Goal: Task Accomplishment & Management: Manage account settings

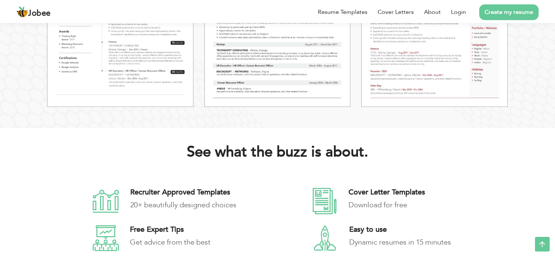
scroll to position [898, 0]
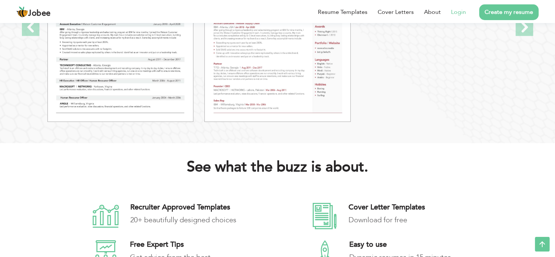
click at [460, 6] on li "Login" at bounding box center [453, 12] width 25 height 19
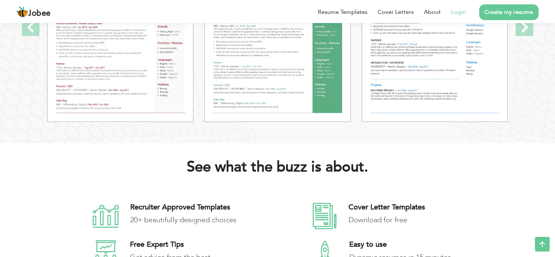
click at [457, 8] on link "Login" at bounding box center [458, 12] width 15 height 9
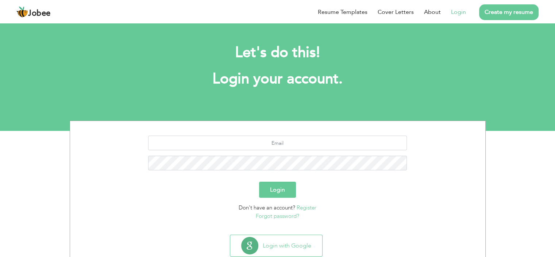
scroll to position [20, 0]
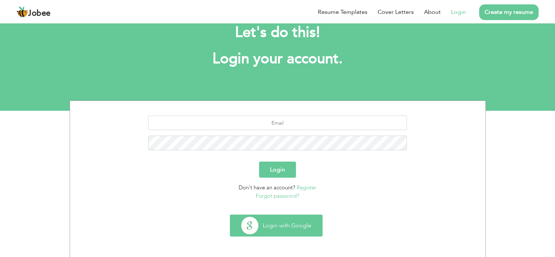
click at [287, 229] on button "Login with Google" at bounding box center [276, 225] width 92 height 21
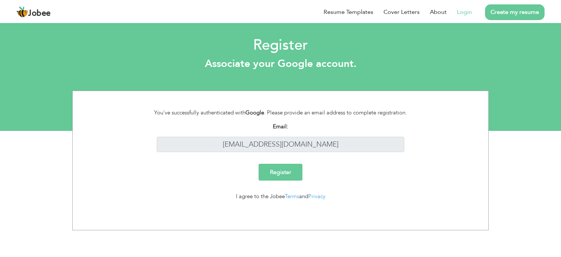
click at [285, 168] on input "Register" at bounding box center [280, 172] width 44 height 17
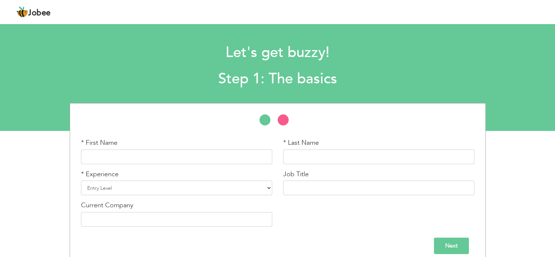
scroll to position [8, 0]
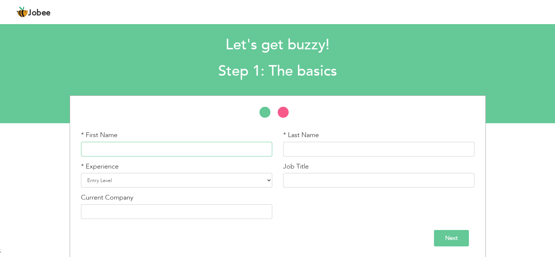
click at [115, 153] on input "text" at bounding box center [176, 149] width 191 height 15
type input "Ishrat"
type input "Fatima"
type input "Ishrat"
click at [99, 179] on select "Entry Level Less than 1 Year 1 Year 2 Years 3 Years 4 Years 5 Years 6 Years 7 Y…" at bounding box center [176, 180] width 191 height 15
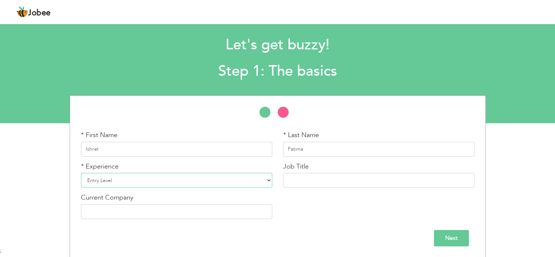
click at [99, 179] on select "Entry Level Less than 1 Year 1 Year 2 Years 3 Years 4 Years 5 Years 6 Years 7 Y…" at bounding box center [176, 180] width 191 height 15
click at [304, 183] on input "text" at bounding box center [378, 180] width 191 height 15
type input "Software Engineer"
click at [142, 212] on input "text" at bounding box center [176, 211] width 191 height 15
type input "ASHFAQ ALI ZARDARI STORE"
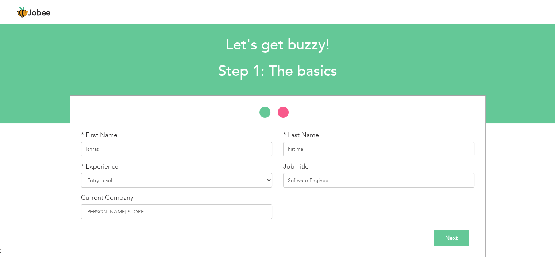
click at [448, 237] on input "Next" at bounding box center [451, 238] width 35 height 16
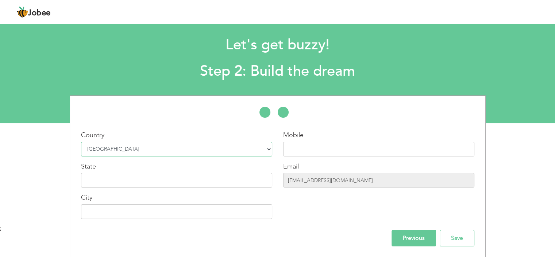
click at [164, 143] on select "Select Country Afghanistan Albania Algeria American Samoa Andorra Angola Anguil…" at bounding box center [176, 149] width 191 height 15
click at [298, 147] on input "text" at bounding box center [378, 149] width 191 height 15
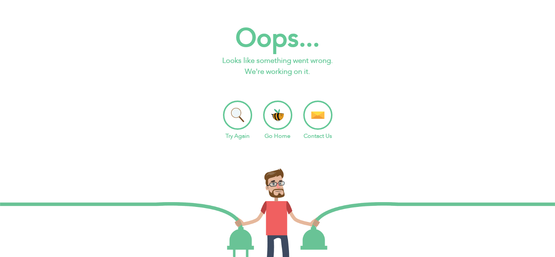
scroll to position [74, 0]
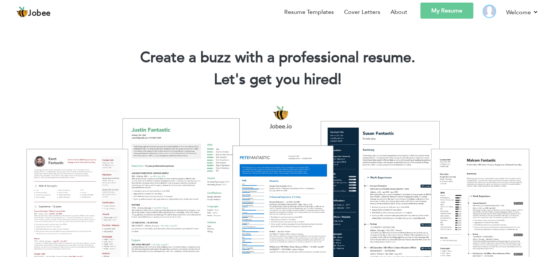
click at [490, 11] on img at bounding box center [490, 11] width 12 height 12
click at [493, 50] on link "Log off" at bounding box center [506, 51] width 66 height 16
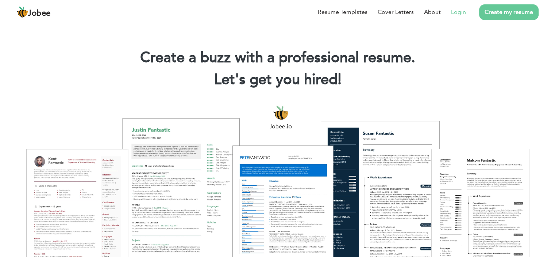
click at [458, 11] on link "Login" at bounding box center [458, 12] width 15 height 9
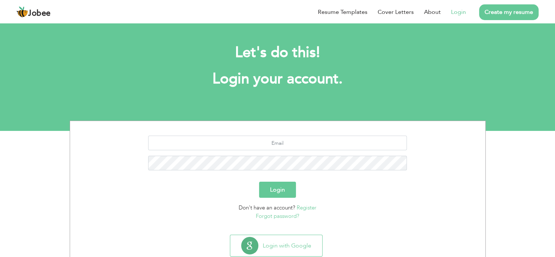
scroll to position [20, 0]
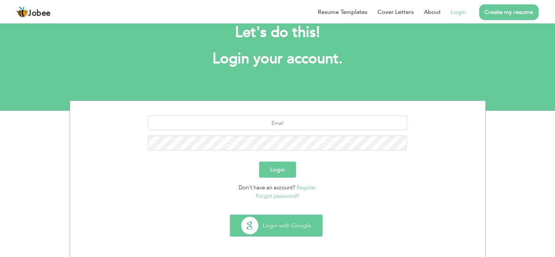
click at [279, 224] on button "Login with Google" at bounding box center [276, 225] width 92 height 21
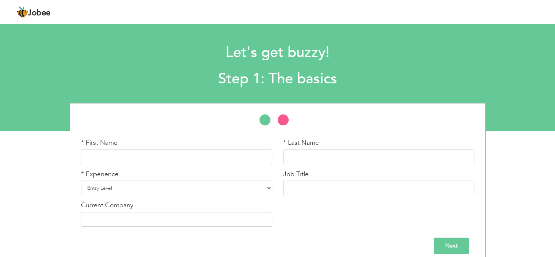
scroll to position [8, 0]
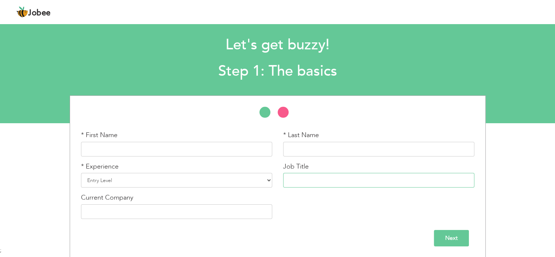
click at [304, 178] on input "text" at bounding box center [378, 180] width 191 height 15
click at [136, 138] on div "* First Name" at bounding box center [176, 143] width 191 height 26
click at [111, 148] on input "text" at bounding box center [176, 149] width 191 height 15
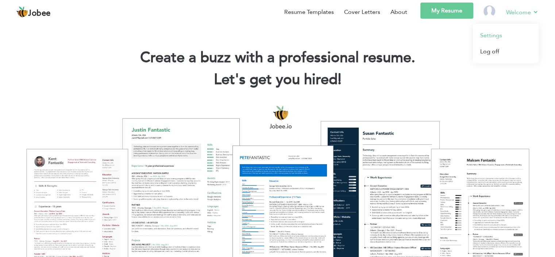
click at [490, 34] on link "Settings" at bounding box center [506, 35] width 66 height 16
click at [495, 50] on link "Log off" at bounding box center [506, 51] width 66 height 16
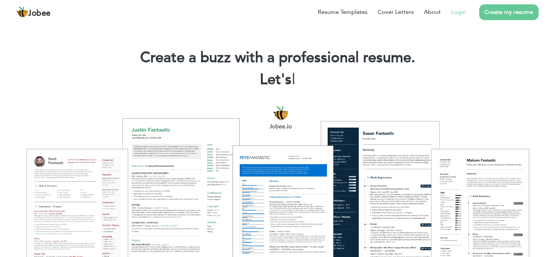
click at [464, 11] on link "Login" at bounding box center [458, 12] width 15 height 9
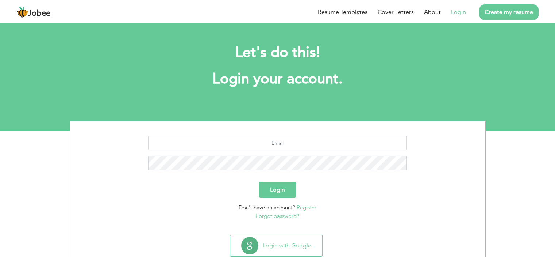
scroll to position [20, 0]
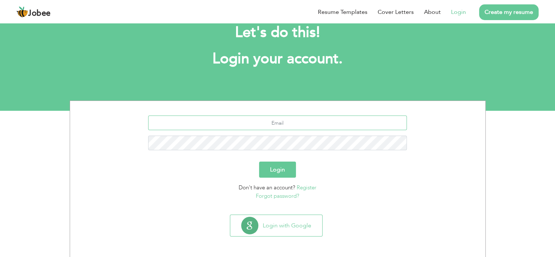
click at [292, 124] on input "text" at bounding box center [277, 122] width 259 height 15
type input "[EMAIL_ADDRESS][DOMAIN_NAME]"
click at [275, 172] on button "Login" at bounding box center [277, 169] width 37 height 16
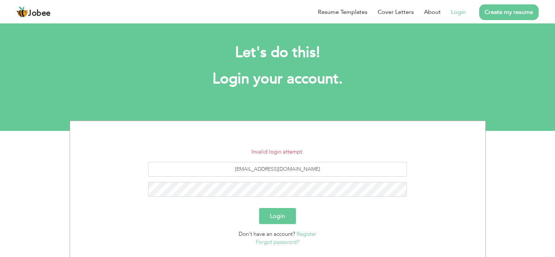
scroll to position [46, 0]
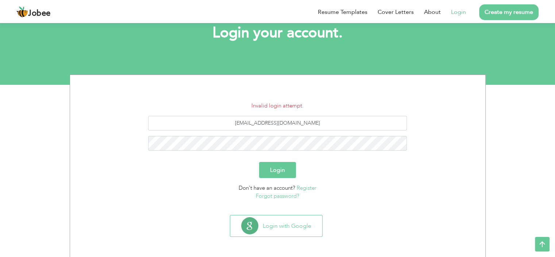
click at [283, 168] on button "Login" at bounding box center [277, 170] width 37 height 16
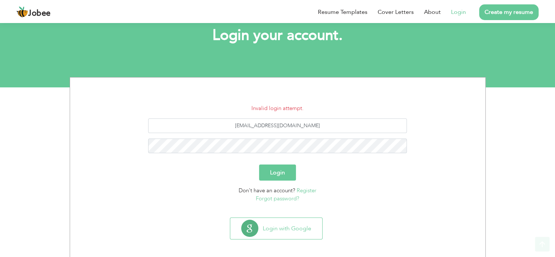
scroll to position [46, 0]
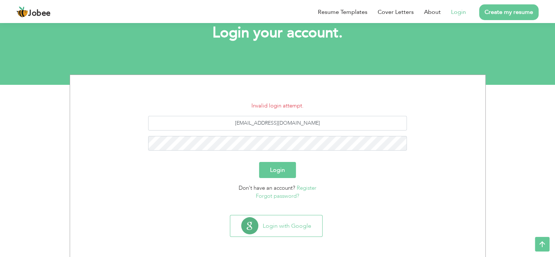
click at [299, 32] on h1 "Login your account." at bounding box center [278, 32] width 394 height 19
click at [280, 169] on button "Login" at bounding box center [277, 170] width 37 height 16
